Goal: Information Seeking & Learning: Learn about a topic

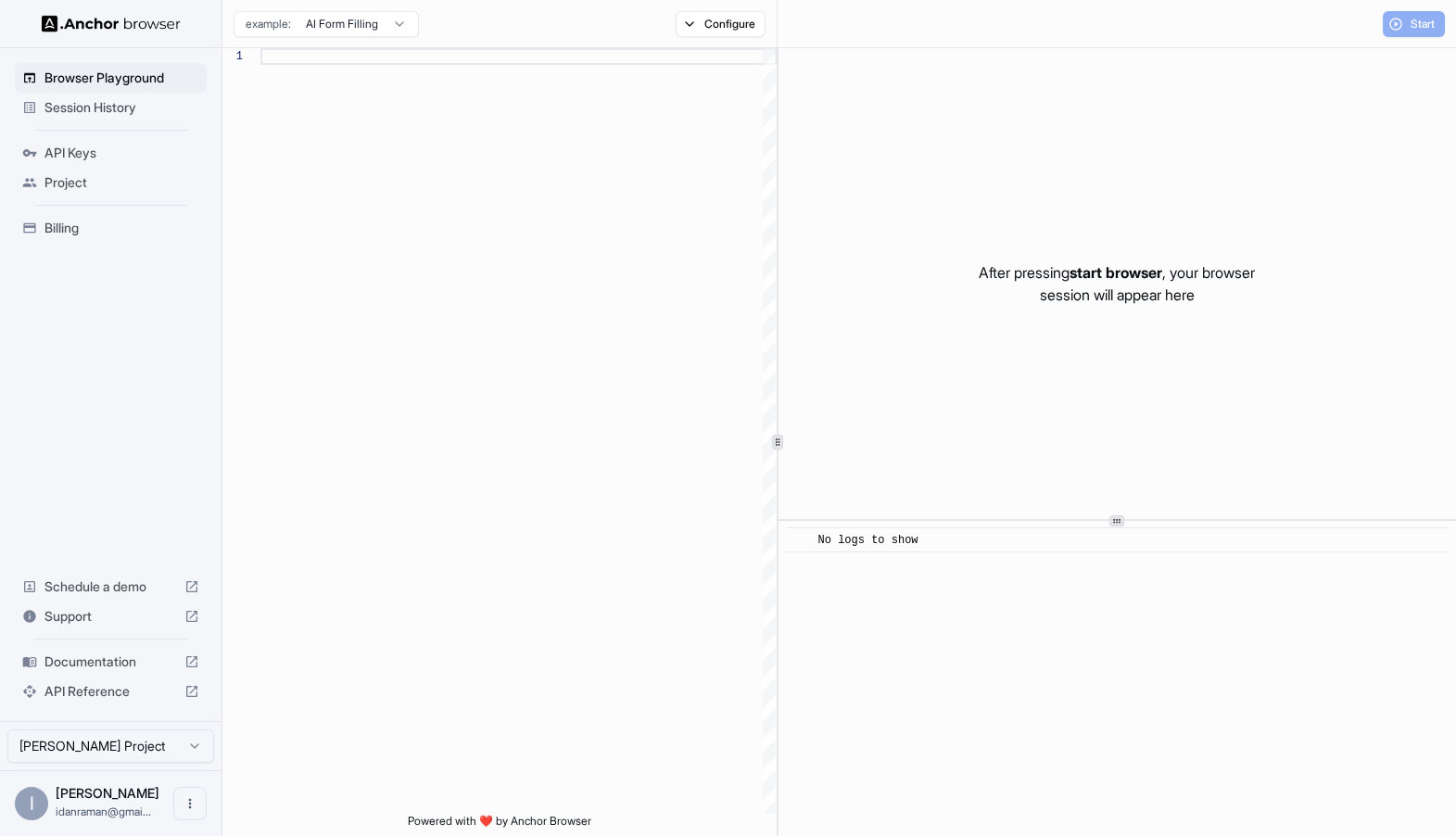
scroll to position [167, 0]
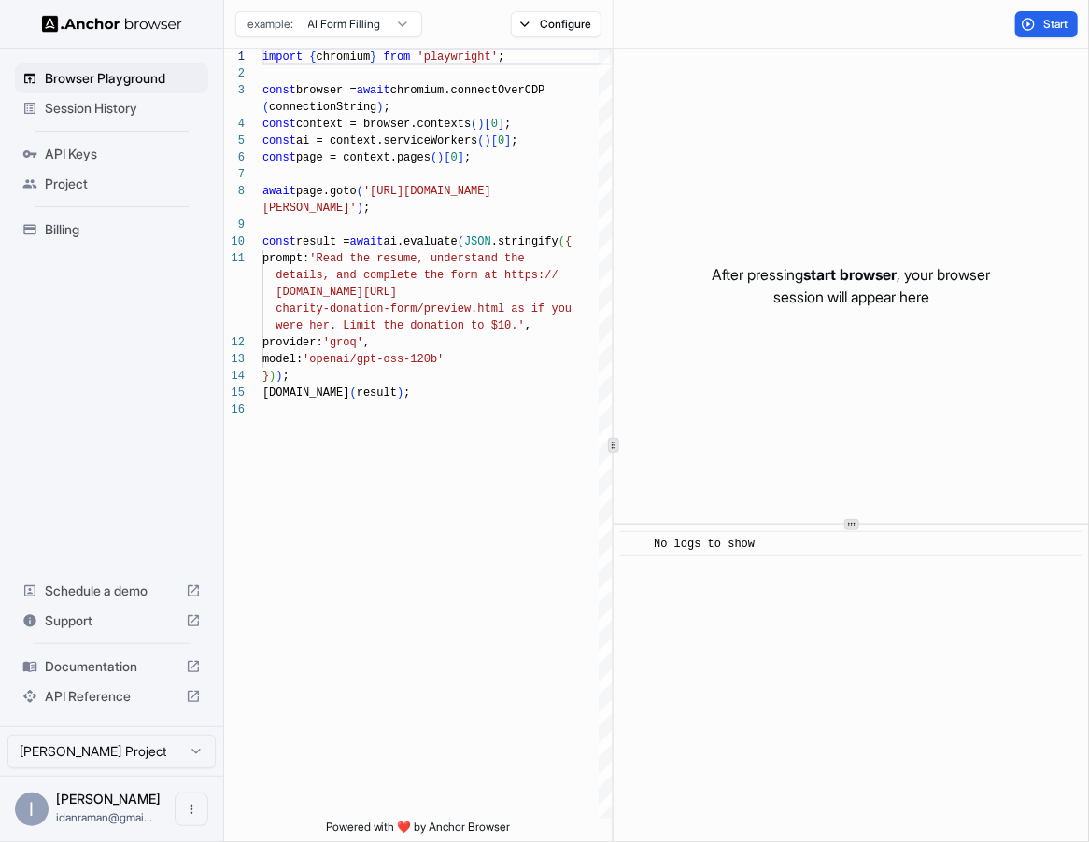
click at [218, 357] on div "Browser Playground Session History API Keys Project Billing Schedule a demo Sup…" at bounding box center [111, 388] width 223 height 678
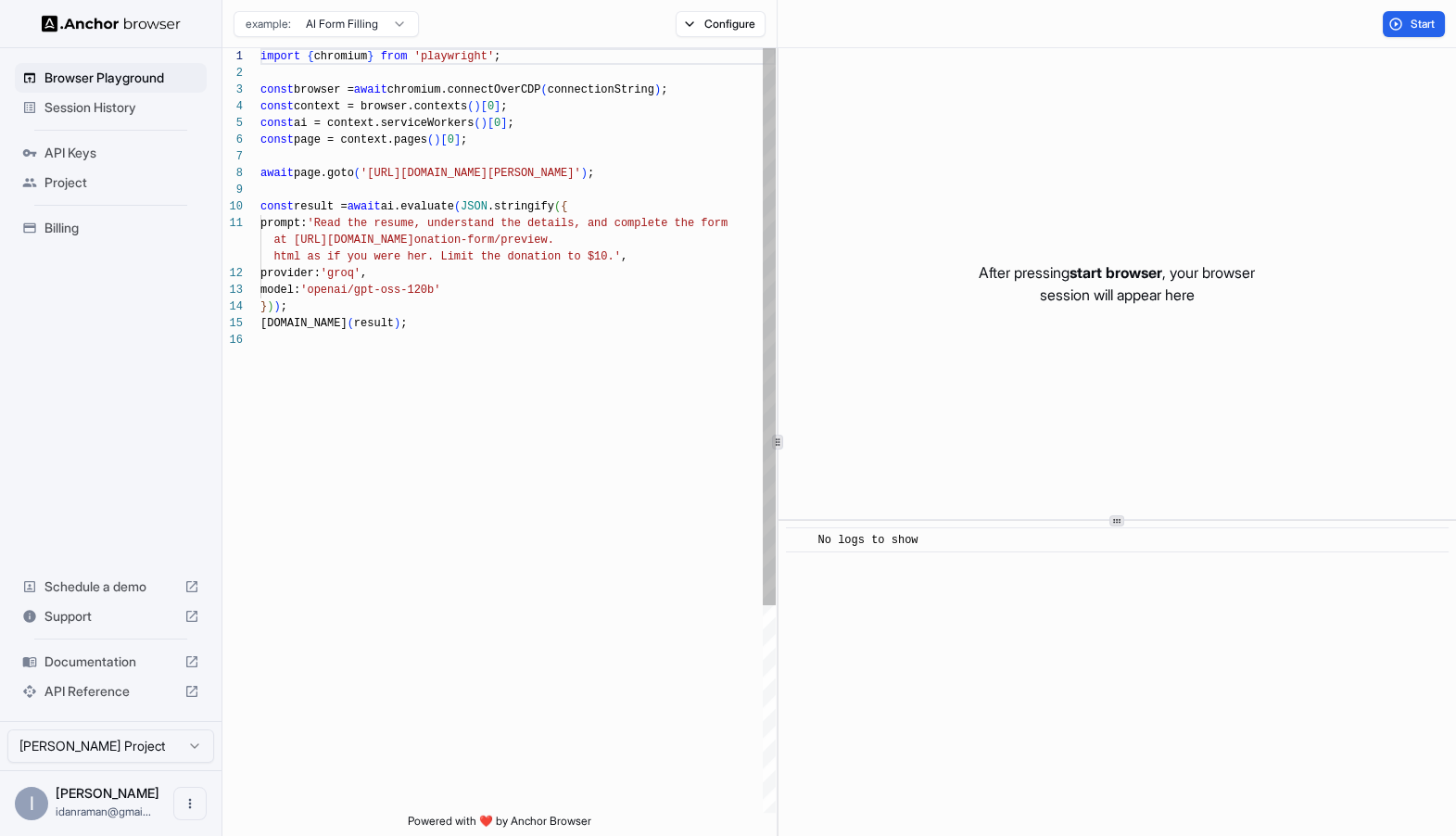
click at [642, 261] on div "const result = await ai.evaluate ( JSON .stringify ( { prompt: 'Read the resume…" at bounding box center [517, 573] width 515 height 1048
click at [325, 279] on div "const result = await ai.evaluate ( JSON .stringify ( { prompt: 'Read the resume…" at bounding box center [517, 573] width 515 height 1048
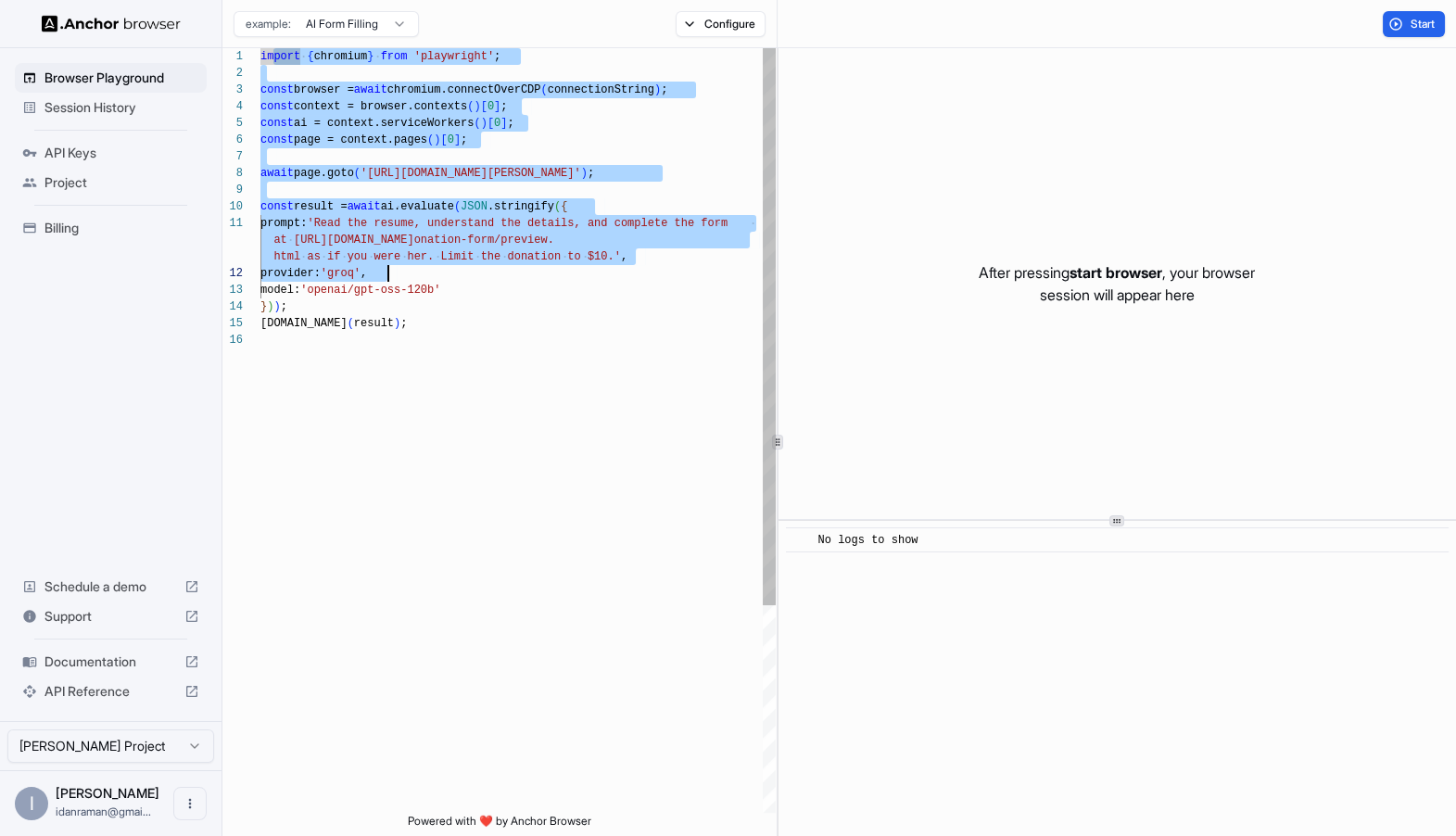
drag, startPoint x: 272, startPoint y: 52, endPoint x: 460, endPoint y: 263, distance: 282.6
click at [460, 264] on div "const result = await ai.evaluate ( JSON .stringify ( { prompt: 'Read the resume…" at bounding box center [517, 573] width 515 height 1048
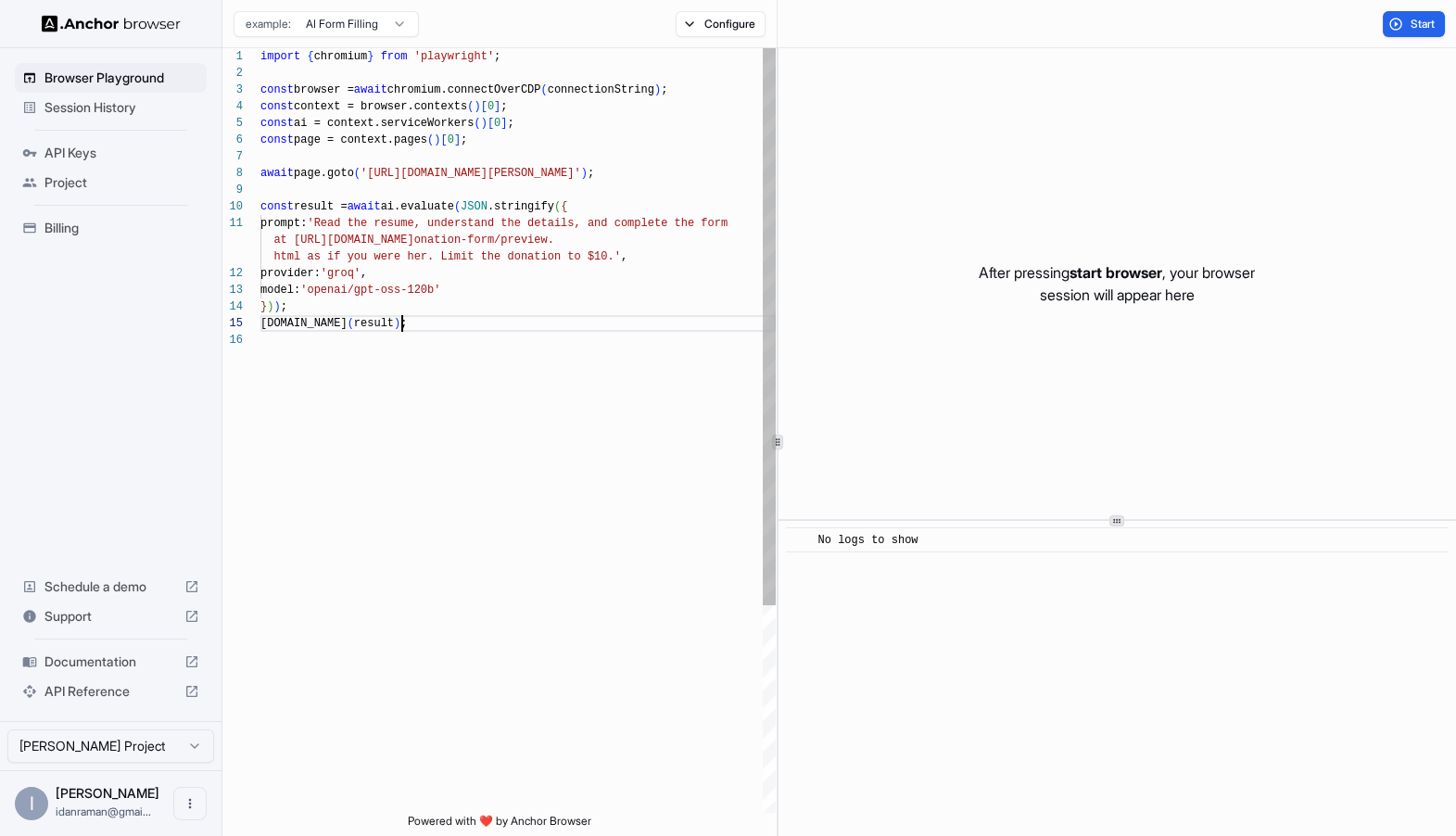
scroll to position [100, 0]
click at [425, 323] on div "const result = await ai.evaluate ( JSON .stringify ( { prompt: 'Read the resume…" at bounding box center [517, 573] width 515 height 1048
click at [356, 269] on div "const result = await ai.evaluate ( JSON .stringify ( { prompt: 'Read the resume…" at bounding box center [517, 573] width 515 height 1048
click at [356, 270] on div "const result = await ai.evaluate ( JSON .stringify ( { prompt: 'Read the resume…" at bounding box center [517, 573] width 515 height 1048
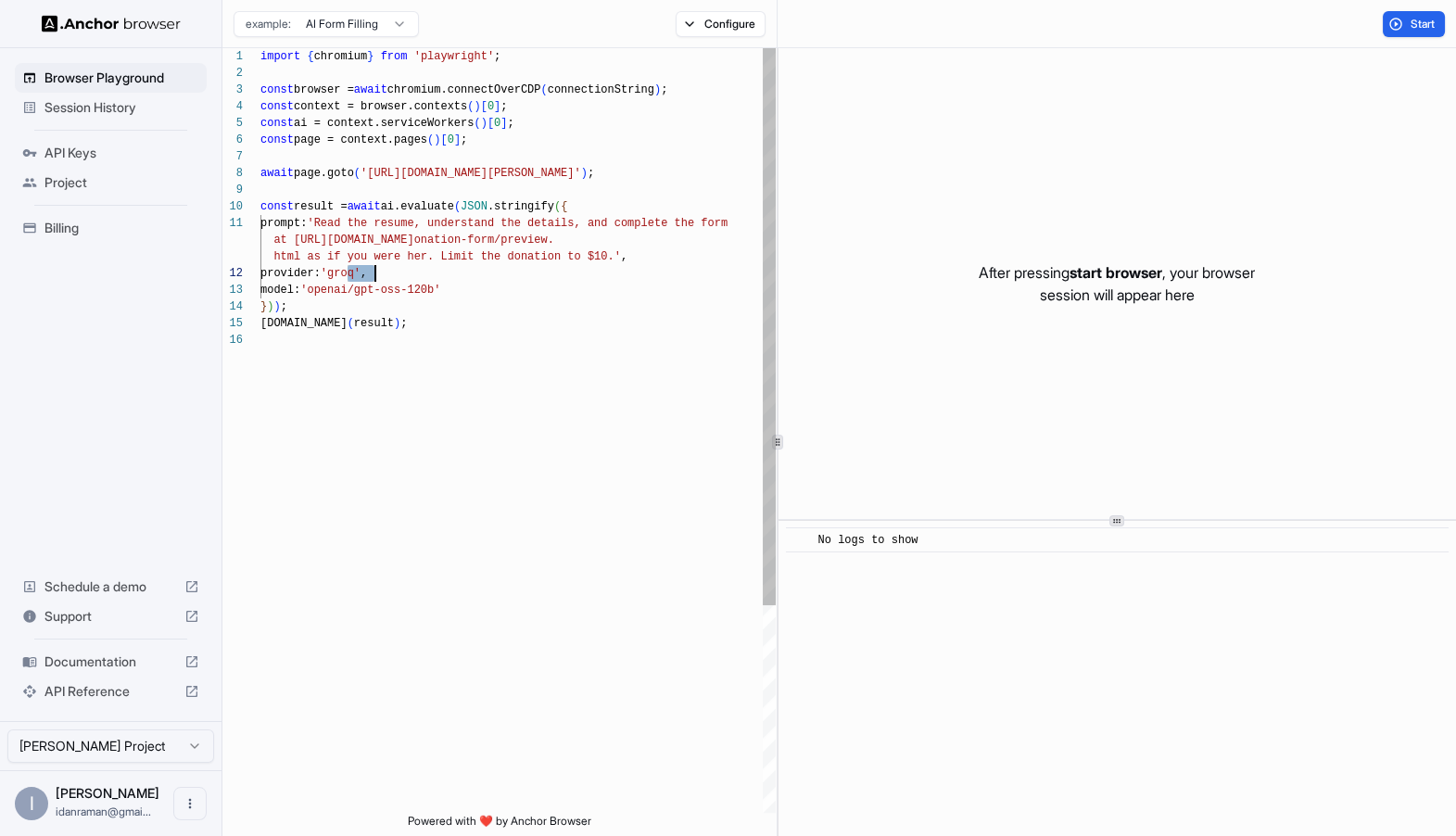
click at [339, 295] on div "const result = await ai.evaluate ( JSON .stringify ( { prompt: 'Read the resume…" at bounding box center [517, 573] width 515 height 1048
drag, startPoint x: 339, startPoint y: 295, endPoint x: 464, endPoint y: 287, distance: 125.3
click at [464, 287] on div "const result = await ai.evaluate ( JSON .stringify ( { prompt: 'Read the resume…" at bounding box center [517, 573] width 515 height 1048
type textarea "**********"
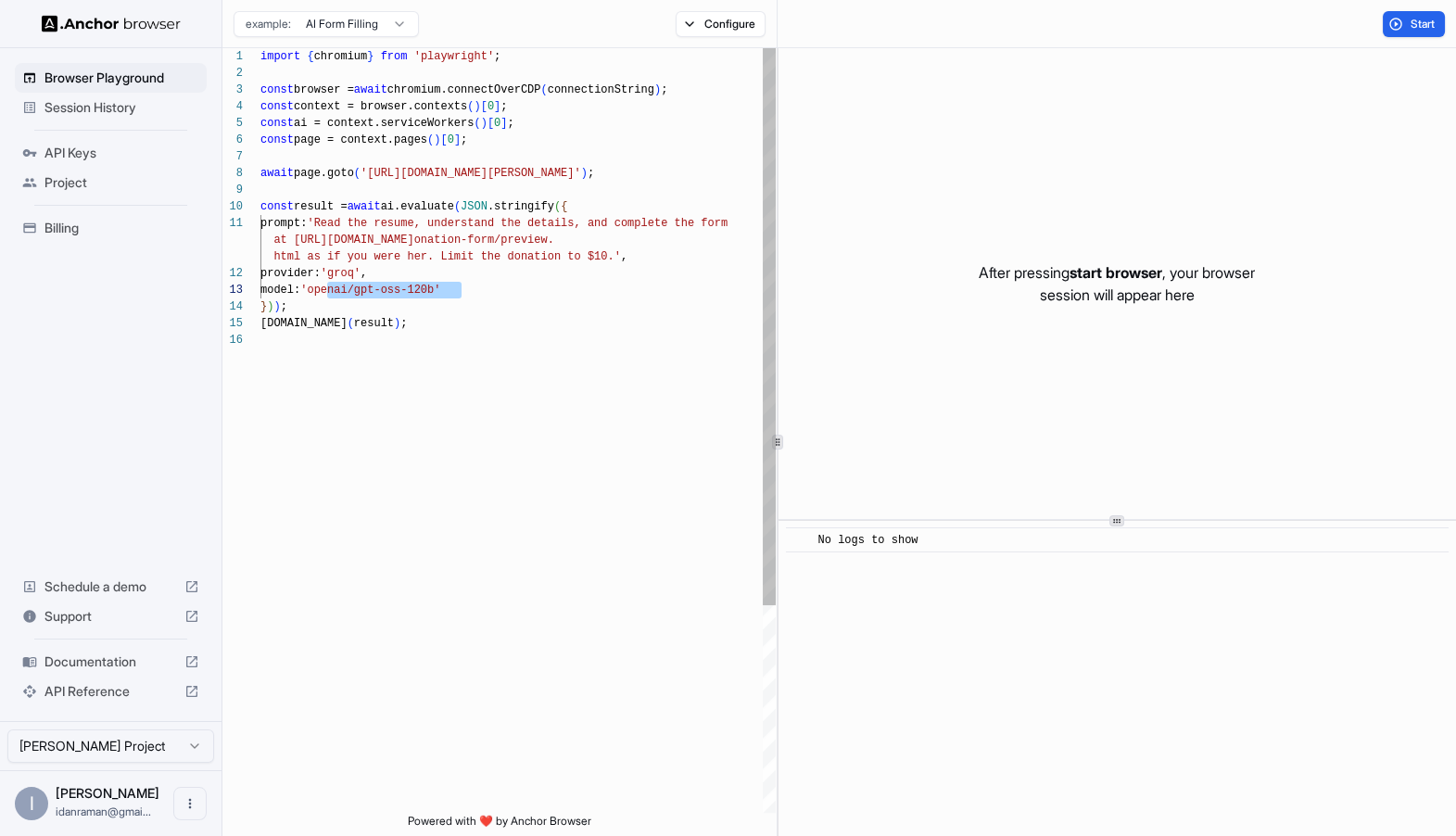
scroll to position [149, 0]
click at [742, 201] on div "const result = await ai.evaluate ( JSON .stringify ( { prompt: 'Read the resume…" at bounding box center [517, 573] width 515 height 1048
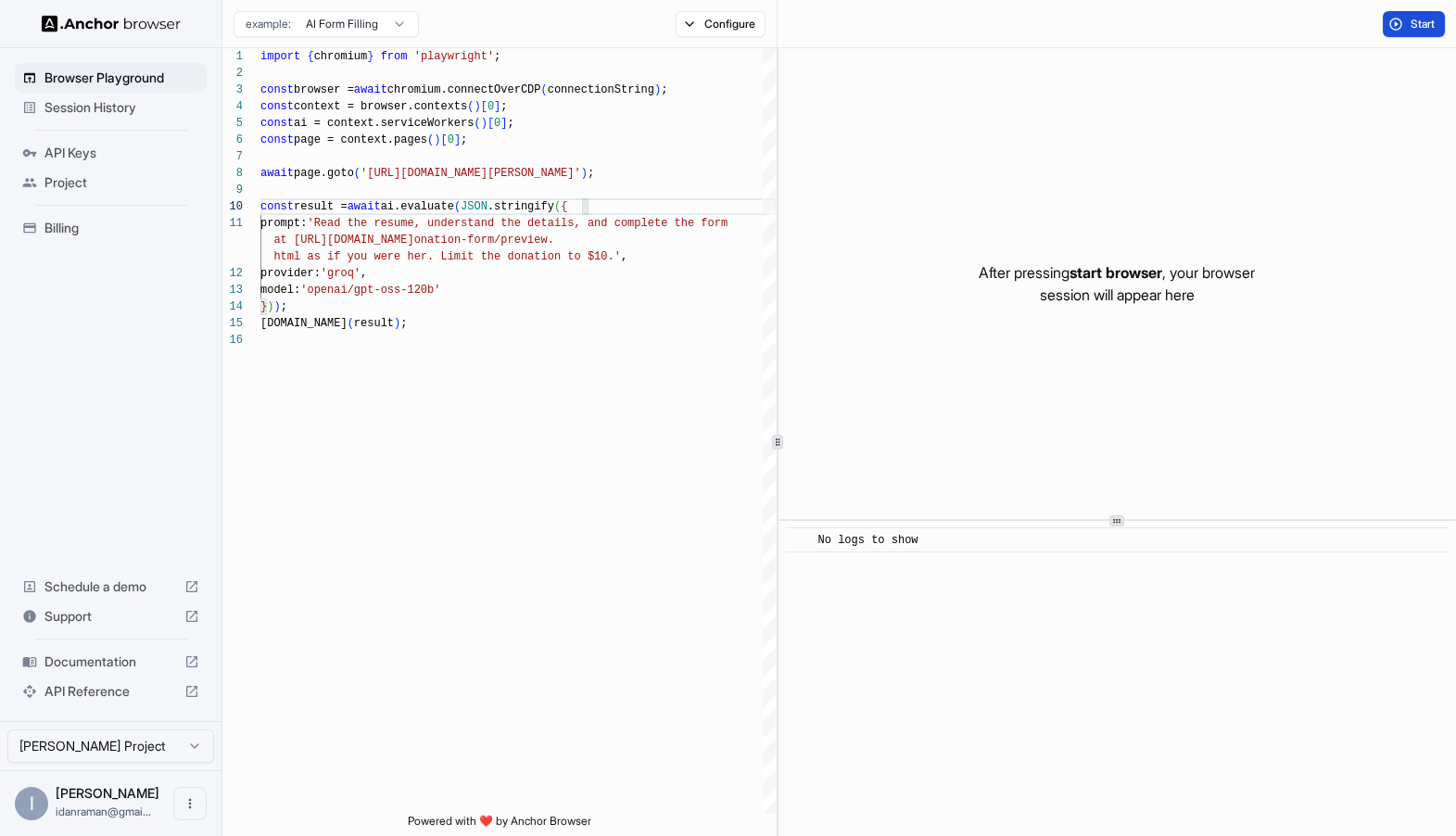
click at [1393, 22] on button "Start" at bounding box center [1413, 24] width 63 height 26
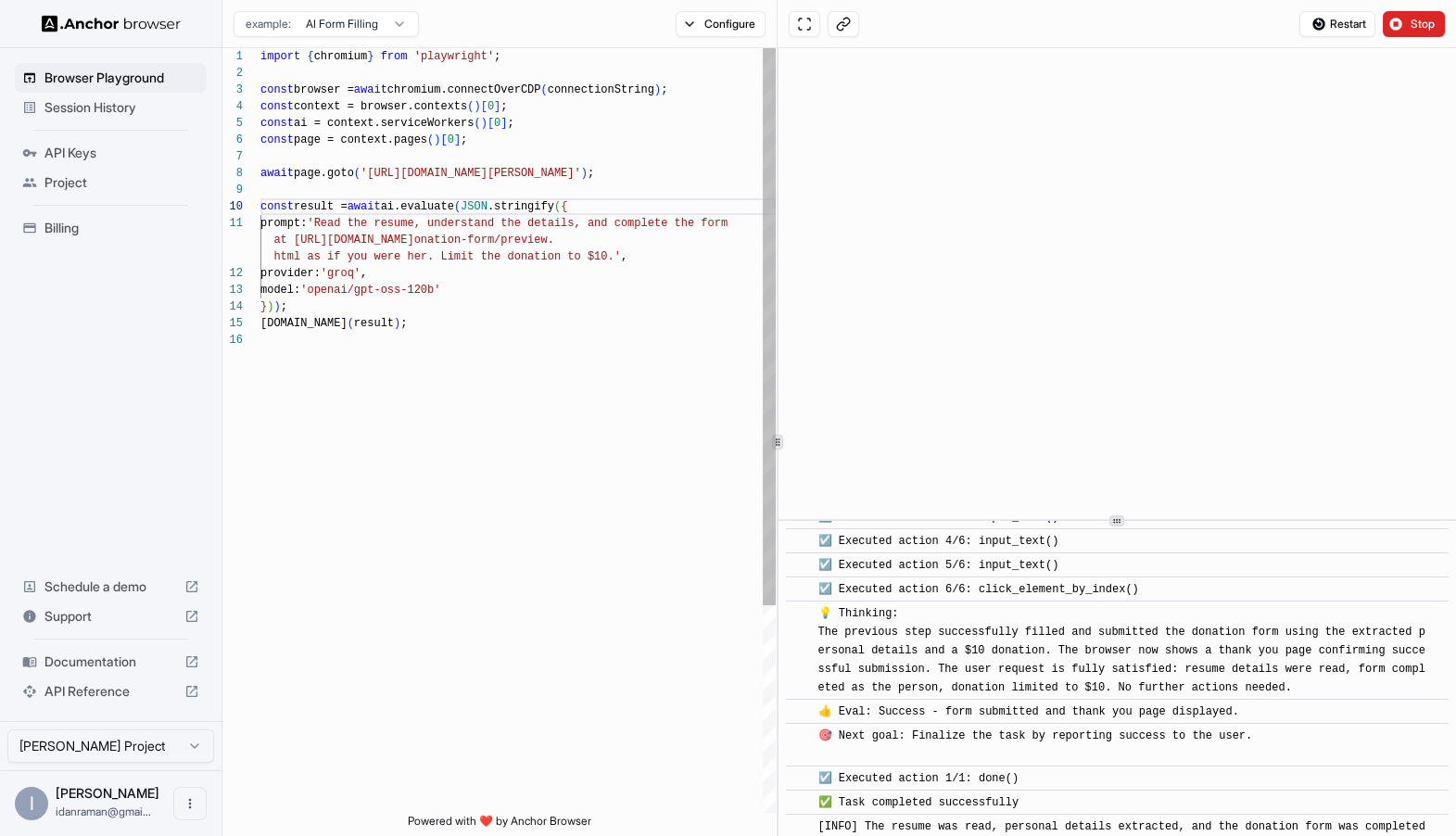
scroll to position [909, 0]
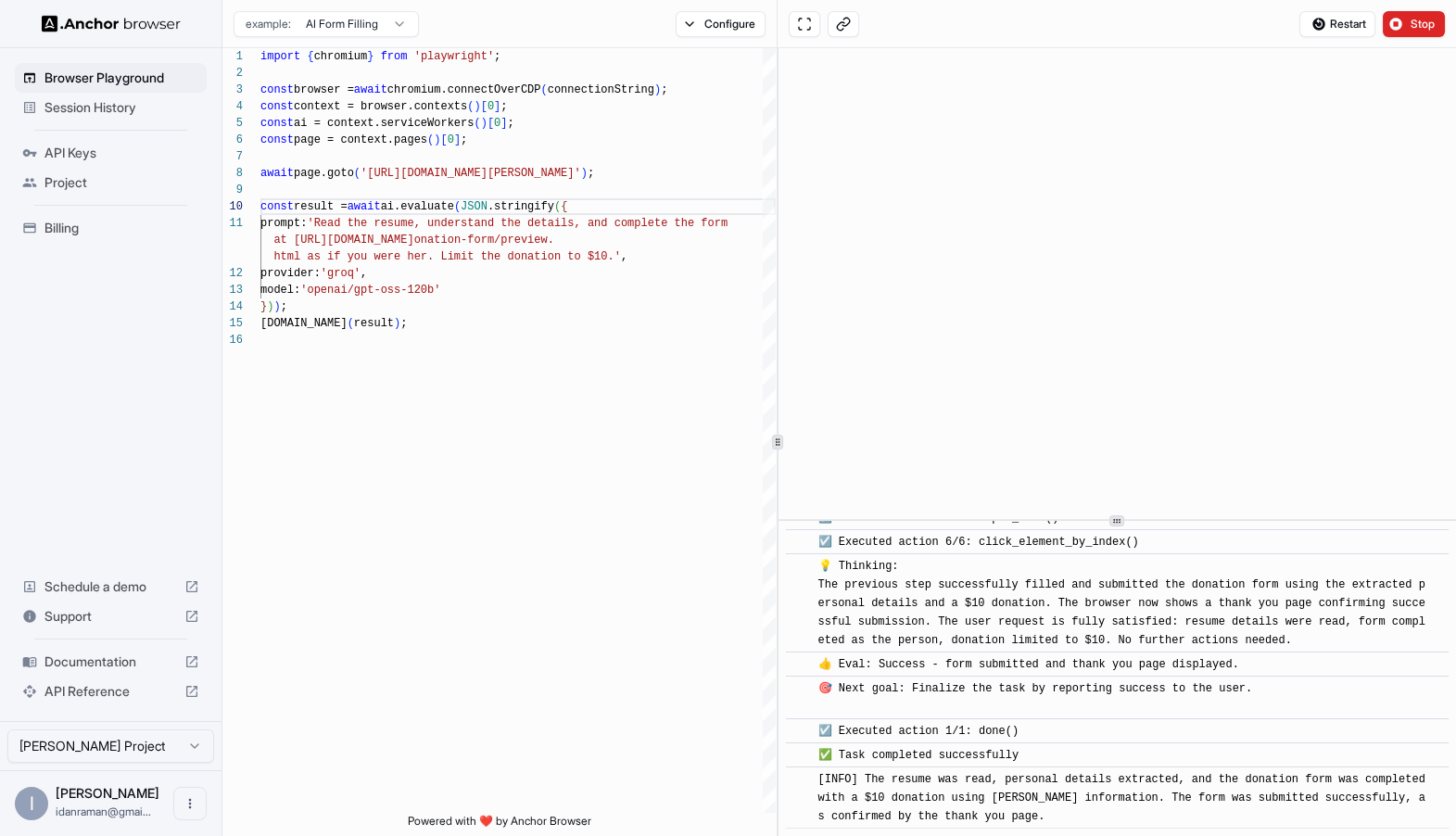
click at [154, 687] on span "API Reference" at bounding box center [111, 691] width 133 height 19
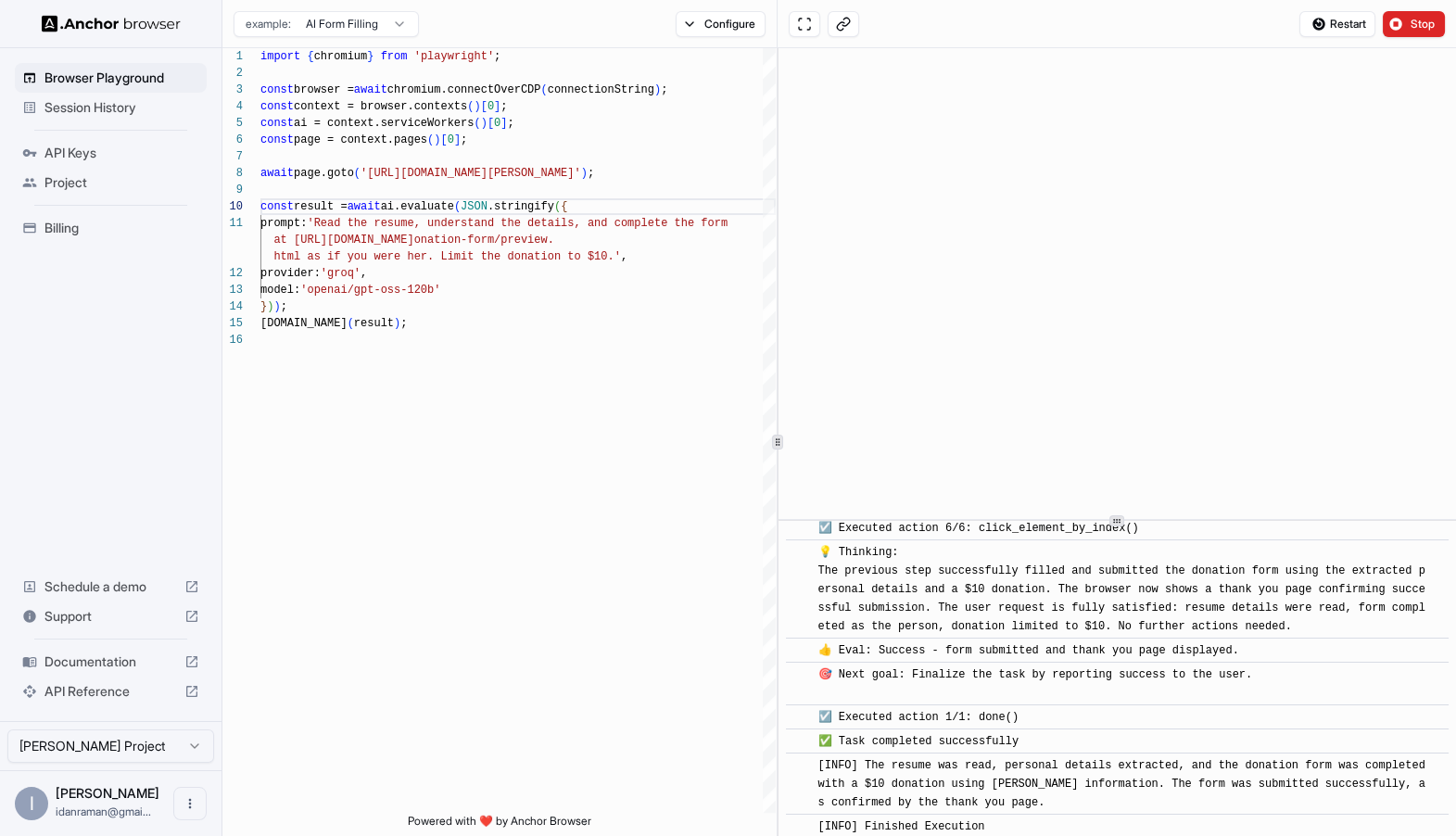
scroll to position [933, 0]
